Goal: Register for event/course

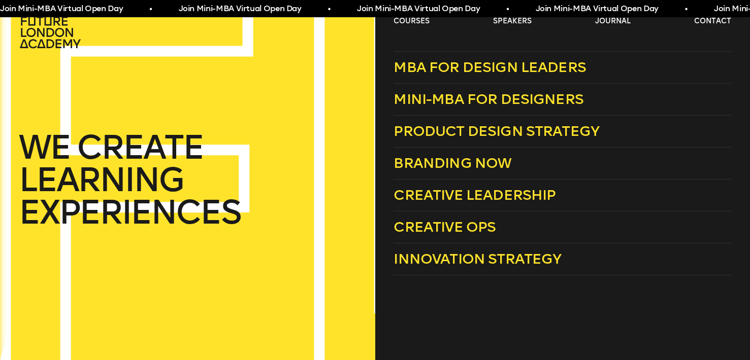
click at [427, 5] on span "Join Mini-MBA Virtual Open Day • Join Mini-MBA Virtual Open Day • Join Mini-MBA…" at bounding box center [446, 9] width 892 height 13
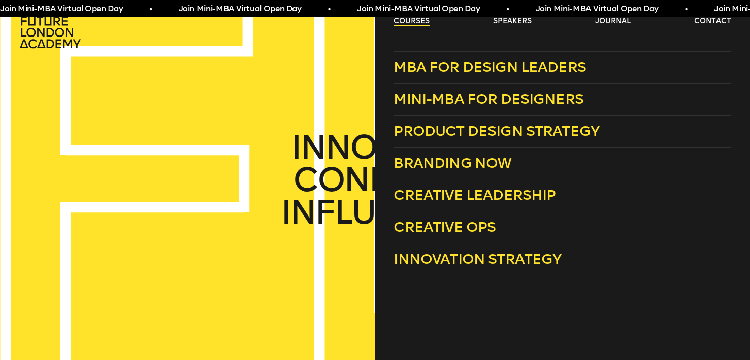
click at [423, 18] on link "courses" at bounding box center [411, 21] width 36 height 10
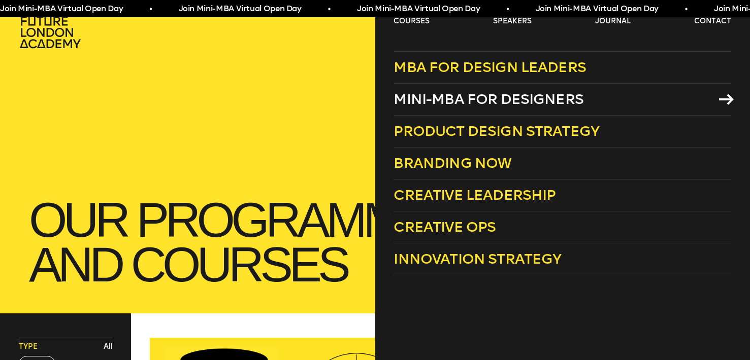
click at [451, 105] on span "Mini-MBA for Designers" at bounding box center [488, 99] width 190 height 17
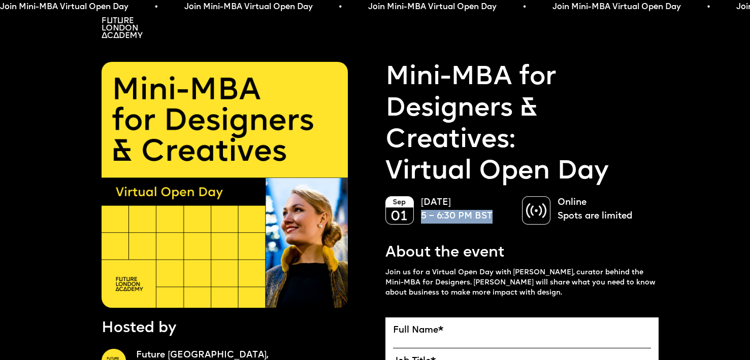
drag, startPoint x: 422, startPoint y: 214, endPoint x: 495, endPoint y: 214, distance: 72.6
click at [495, 214] on p "September 01 5 – 6:30 PM BST" at bounding box center [466, 209] width 91 height 27
click at [503, 221] on p "September 01 5 – 6:30 PM BST" at bounding box center [466, 209] width 91 height 27
drag, startPoint x: 492, startPoint y: 215, endPoint x: 428, endPoint y: 213, distance: 64.0
click at [428, 213] on p "September 01 5 – 6:30 PM BST" at bounding box center [466, 209] width 91 height 27
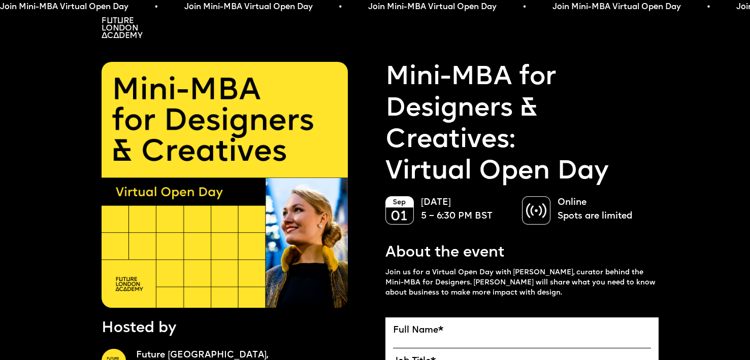
click at [423, 213] on p "September 01 5 – 6:30 PM BST" at bounding box center [466, 209] width 91 height 27
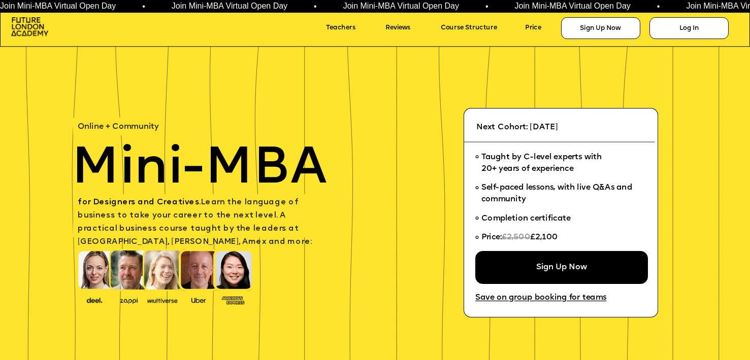
drag, startPoint x: 562, startPoint y: 236, endPoint x: 495, endPoint y: 238, distance: 67.0
click at [495, 238] on li "Price: £2,500 £2,100" at bounding box center [557, 239] width 165 height 23
drag, startPoint x: 532, startPoint y: 125, endPoint x: 642, endPoint y: 127, distance: 110.1
click at [642, 127] on p "Next Cohort: [DATE]" at bounding box center [563, 127] width 175 height 13
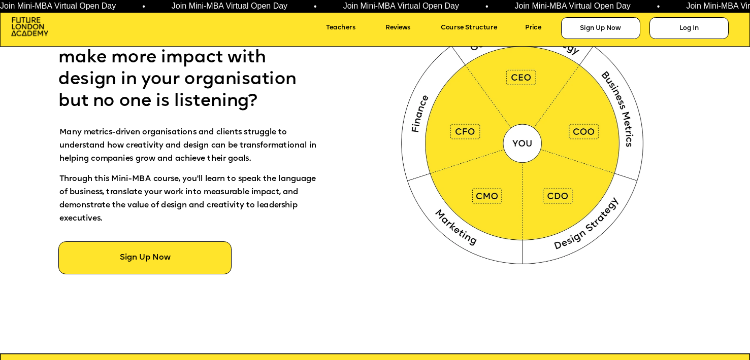
scroll to position [777, 0]
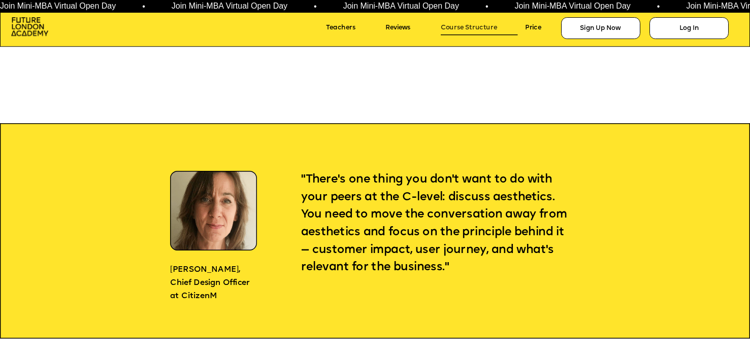
click at [475, 26] on link "Course Structure" at bounding box center [479, 28] width 77 height 14
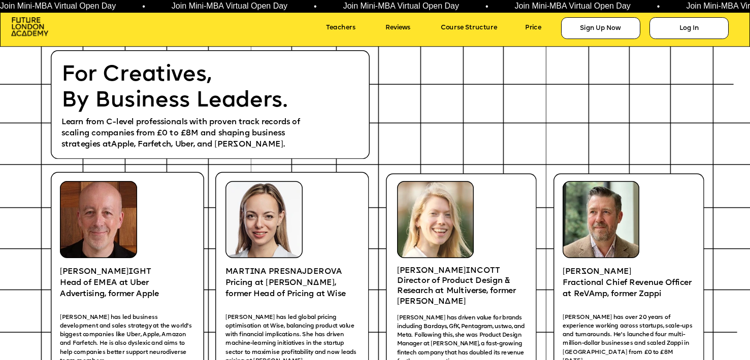
scroll to position [1303, 0]
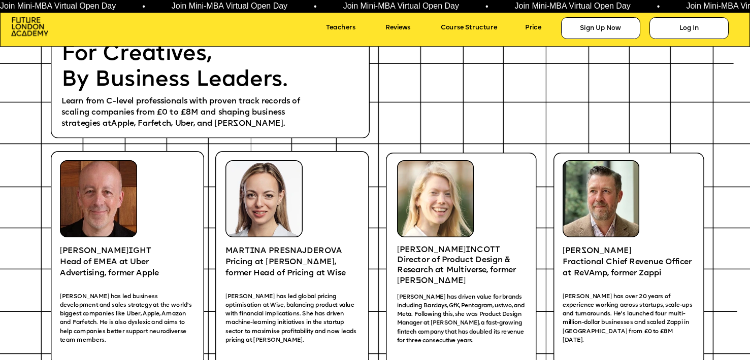
scroll to position [1463, 0]
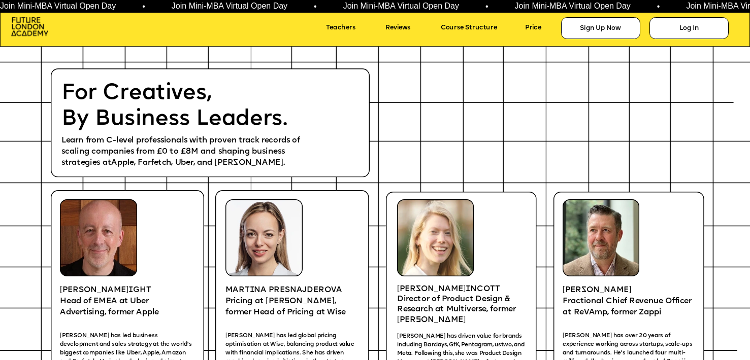
click at [38, 38] on icon at bounding box center [375, 17] width 750 height 57
click at [37, 31] on img at bounding box center [30, 26] width 38 height 19
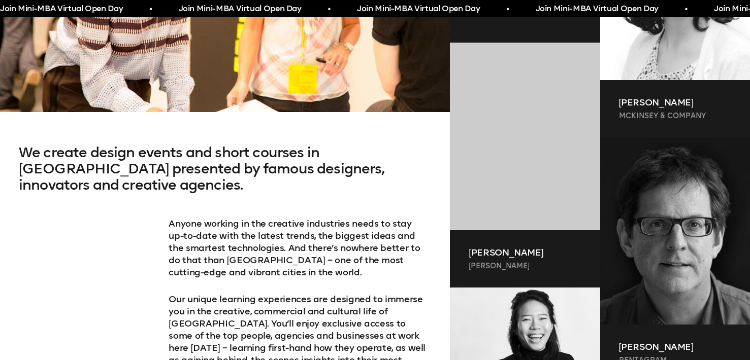
scroll to position [485, 0]
